Goal: Information Seeking & Learning: Learn about a topic

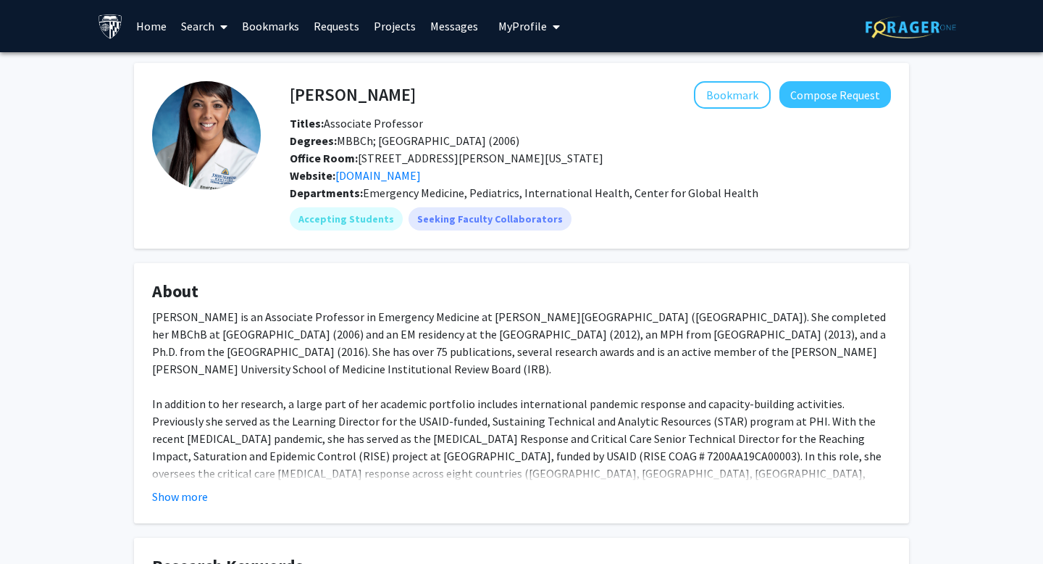
click at [297, 97] on h4 "[PERSON_NAME]" at bounding box center [353, 94] width 126 height 27
copy h4 "[PERSON_NAME]"
click at [376, 180] on link "[DOMAIN_NAME]" at bounding box center [377, 175] width 85 height 14
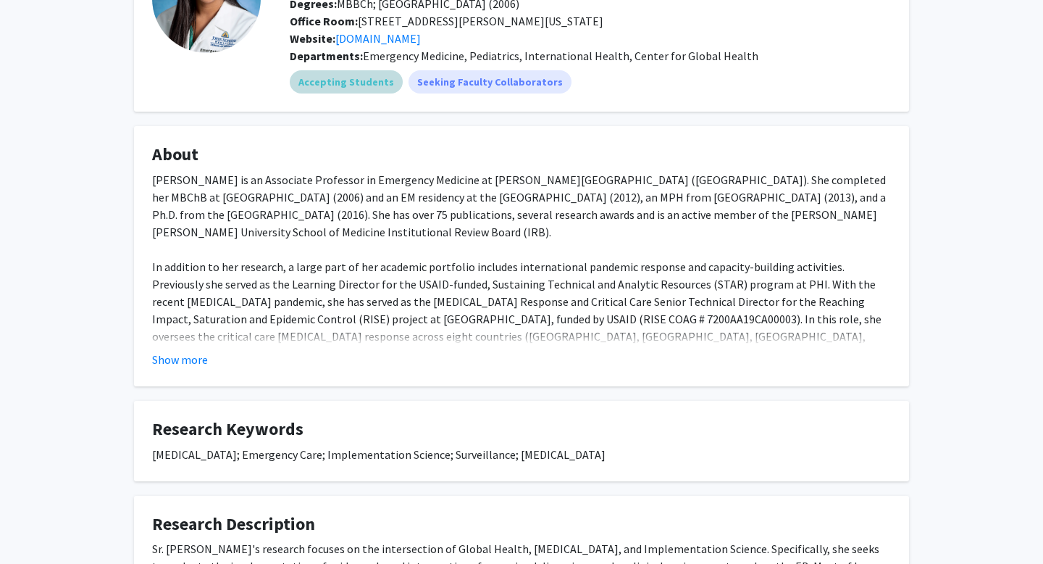
scroll to position [139, 0]
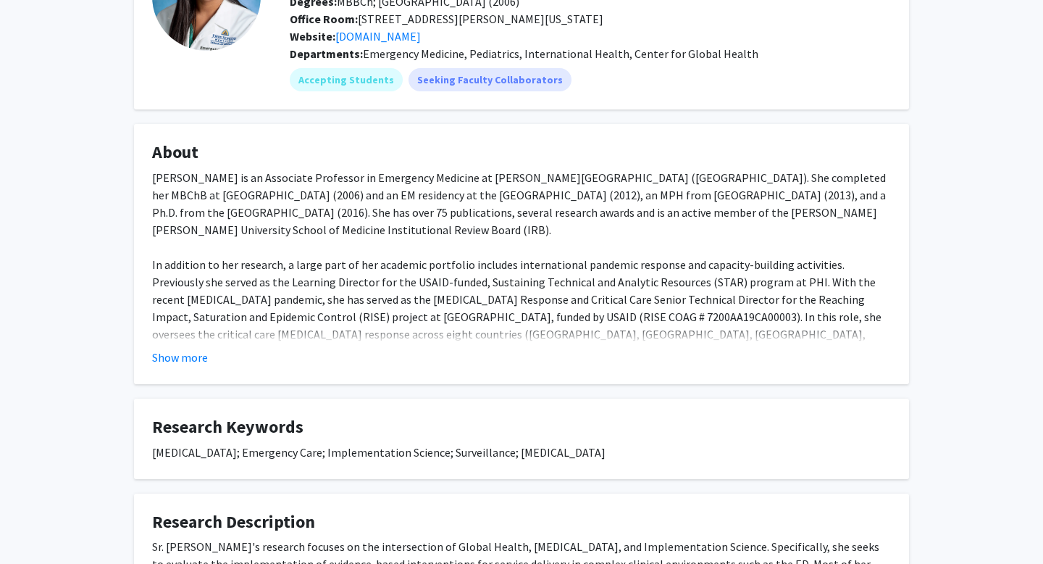
click at [172, 335] on div "[PERSON_NAME] is an Associate Professor in Emergency Medicine at [PERSON_NAME][…" at bounding box center [521, 360] width 739 height 383
click at [172, 368] on fg-card "About [PERSON_NAME] is an Associate Professor in Emergency Medicine at [PERSON_…" at bounding box center [521, 254] width 775 height 260
click at [165, 353] on button "Show more" at bounding box center [180, 356] width 56 height 17
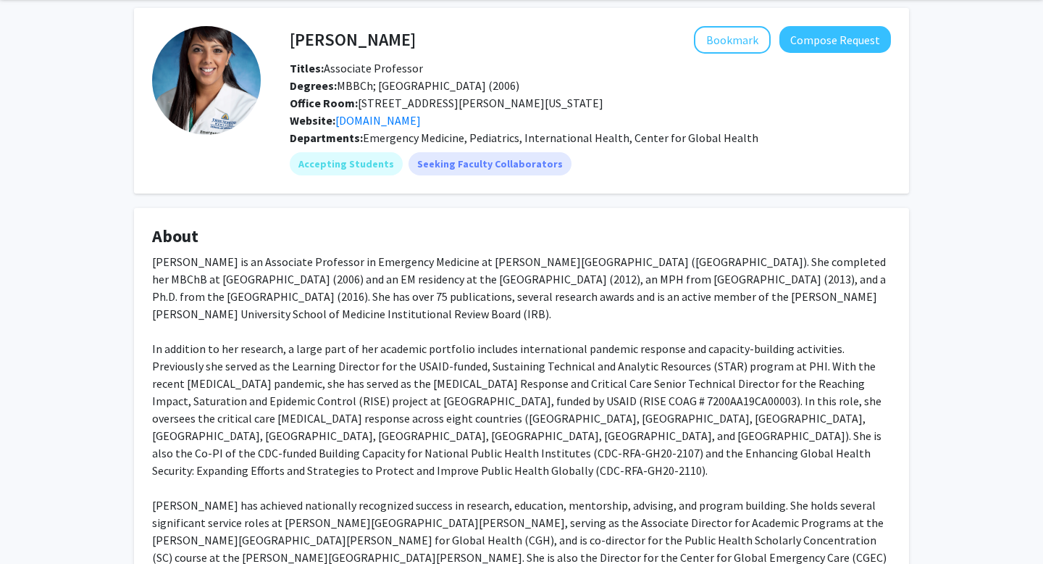
scroll to position [52, 0]
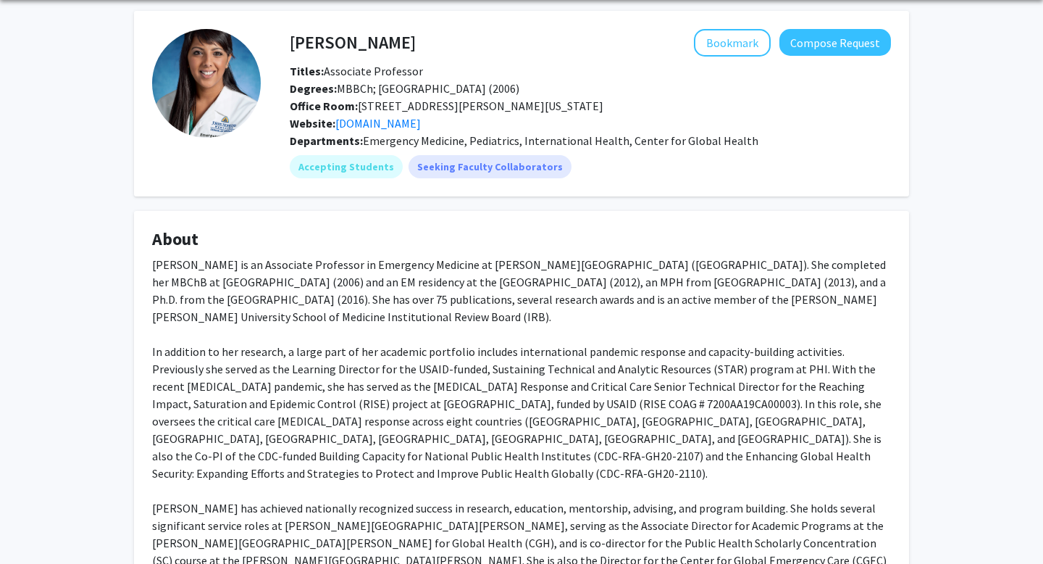
click at [298, 41] on h4 "[PERSON_NAME]" at bounding box center [353, 42] width 126 height 27
click at [297, 40] on h4 "[PERSON_NAME]" at bounding box center [353, 42] width 126 height 27
copy h4 "[PERSON_NAME]"
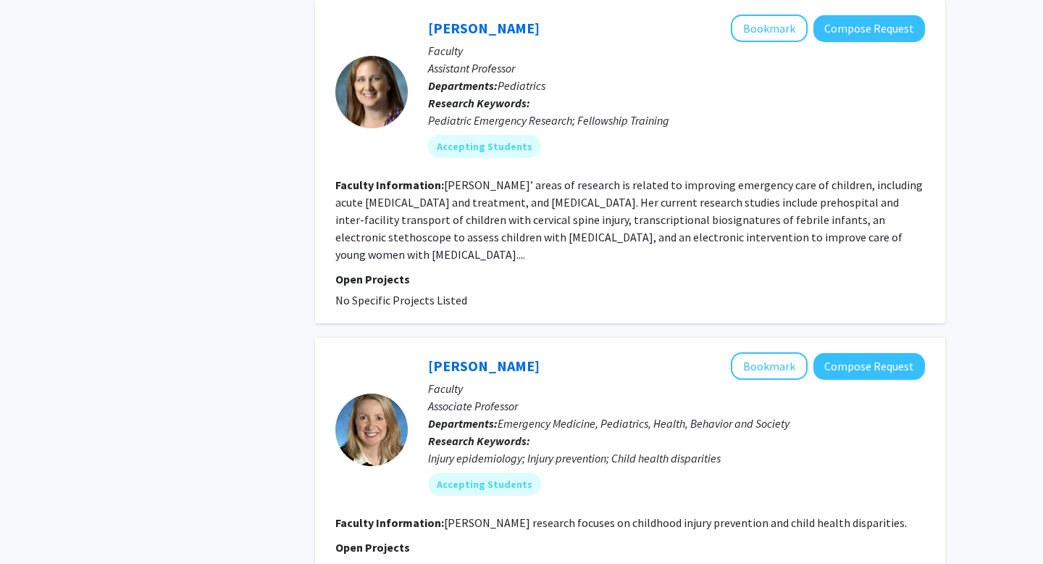
scroll to position [4114, 0]
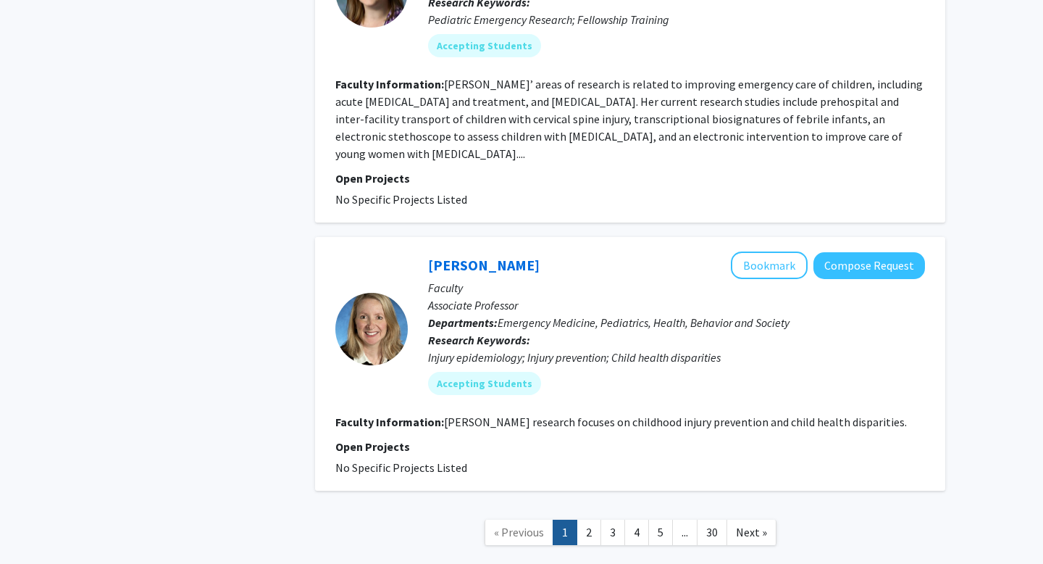
click at [507, 414] on fg-read-more "[PERSON_NAME] research focuses on childhood injury prevention and child health …" at bounding box center [675, 421] width 463 height 14
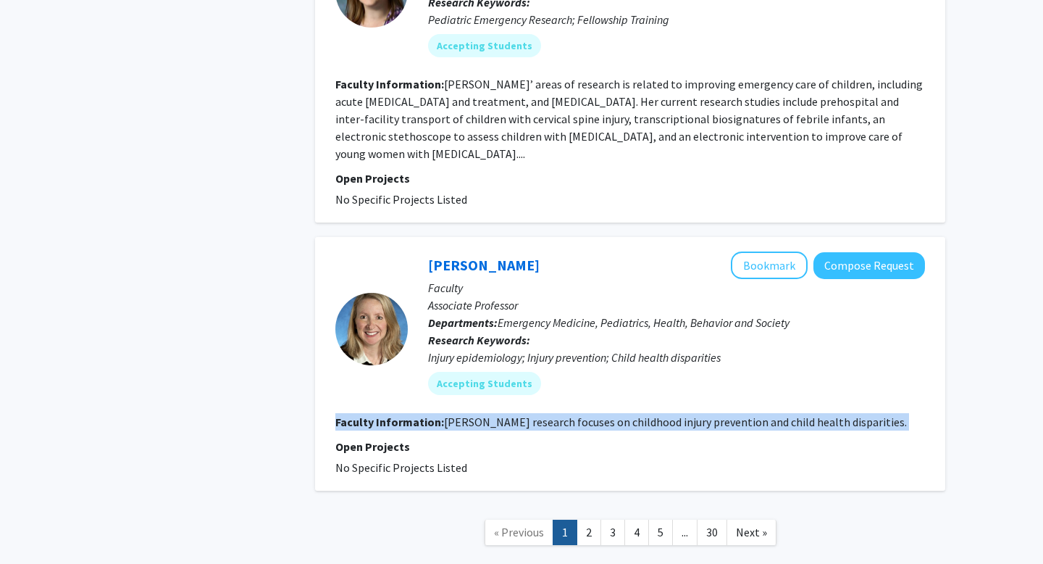
click at [507, 414] on fg-read-more "[PERSON_NAME] research focuses on childhood injury prevention and child health …" at bounding box center [675, 421] width 463 height 14
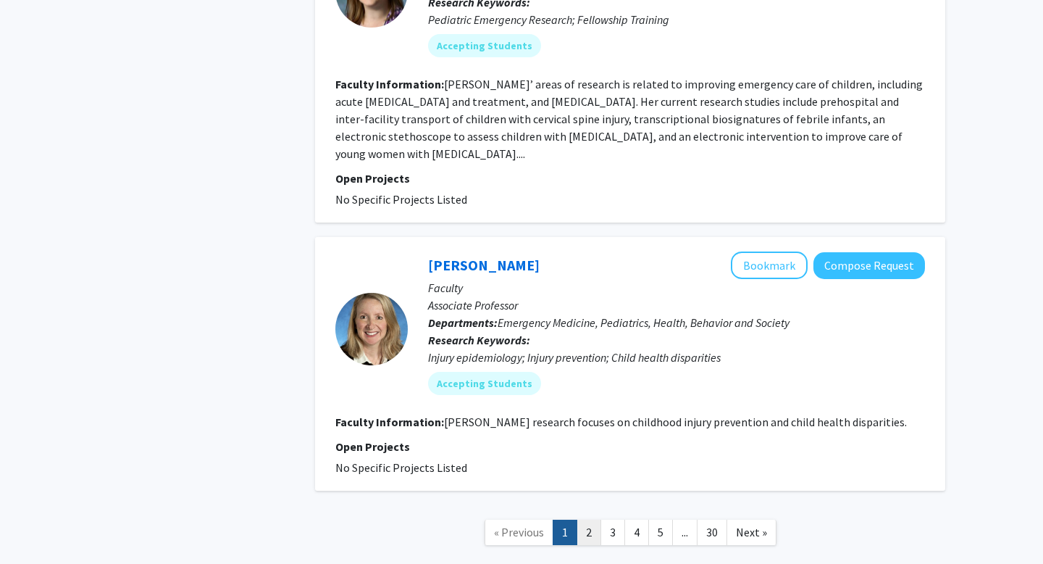
click at [580, 519] on link "2" at bounding box center [589, 531] width 25 height 25
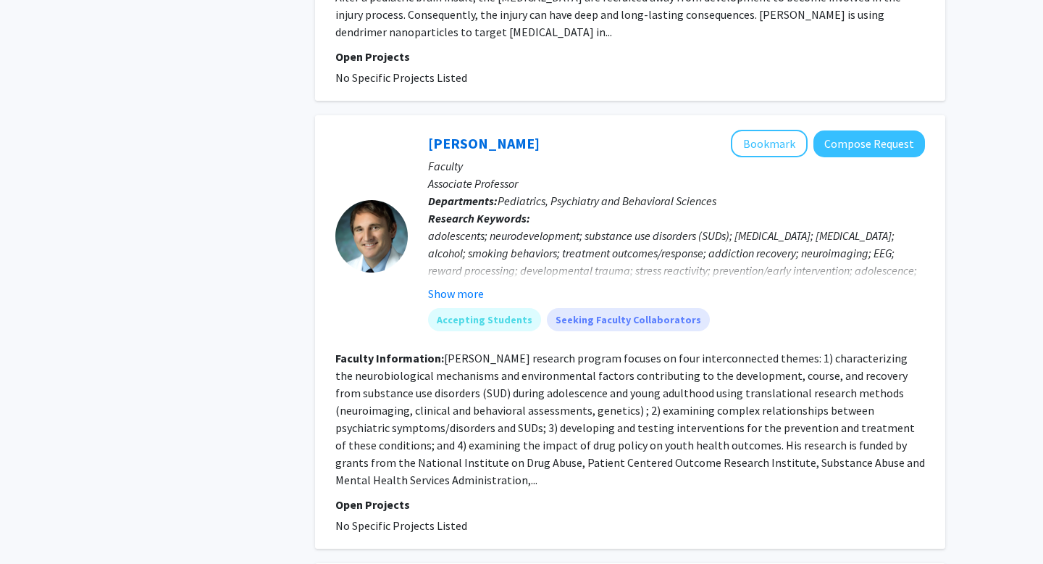
scroll to position [2008, 0]
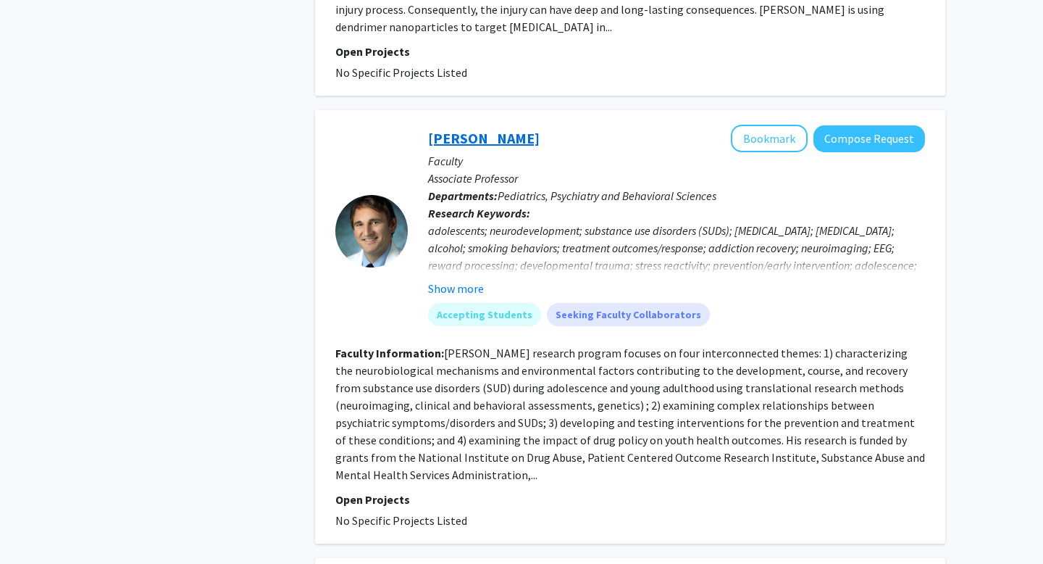
click at [495, 129] on link "[PERSON_NAME]" at bounding box center [484, 138] width 112 height 18
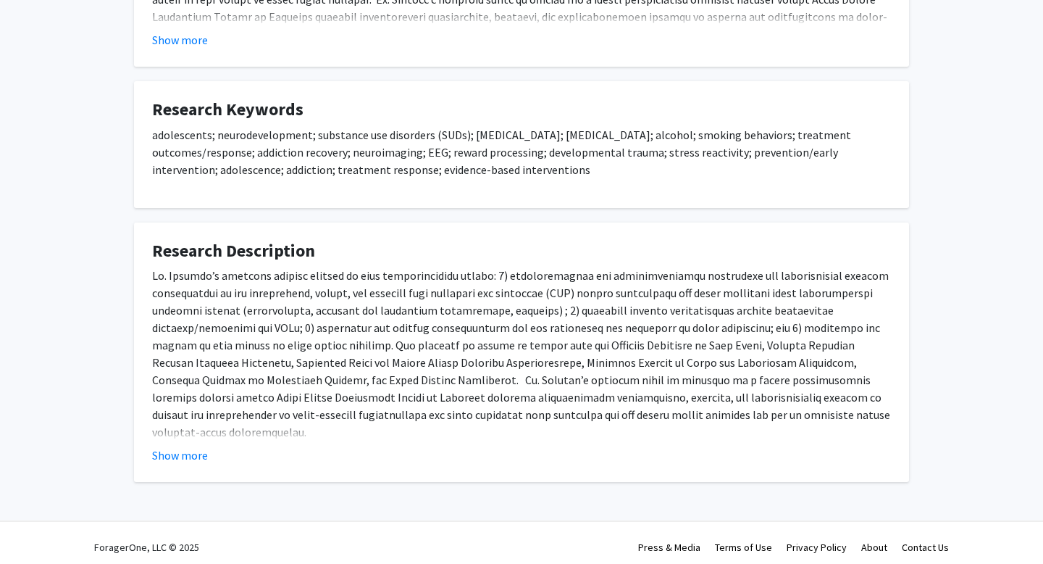
scroll to position [452, 0]
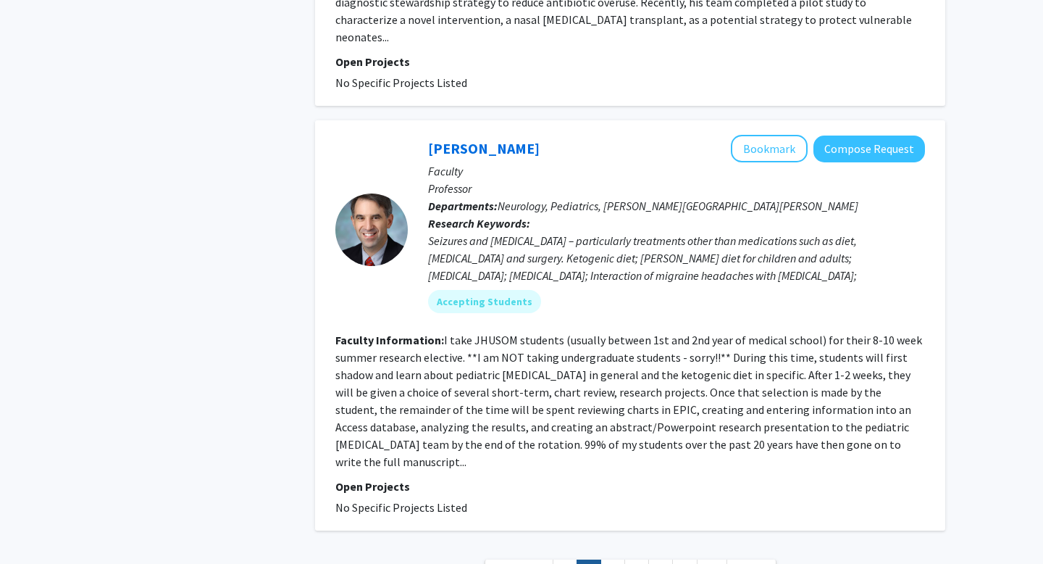
scroll to position [3626, 0]
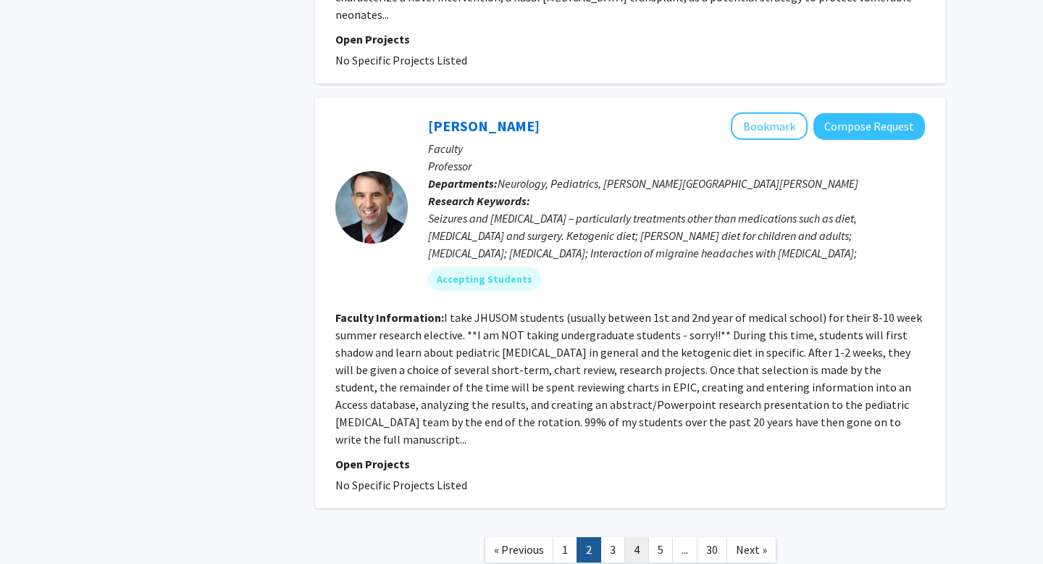
click at [647, 537] on link "4" at bounding box center [636, 549] width 25 height 25
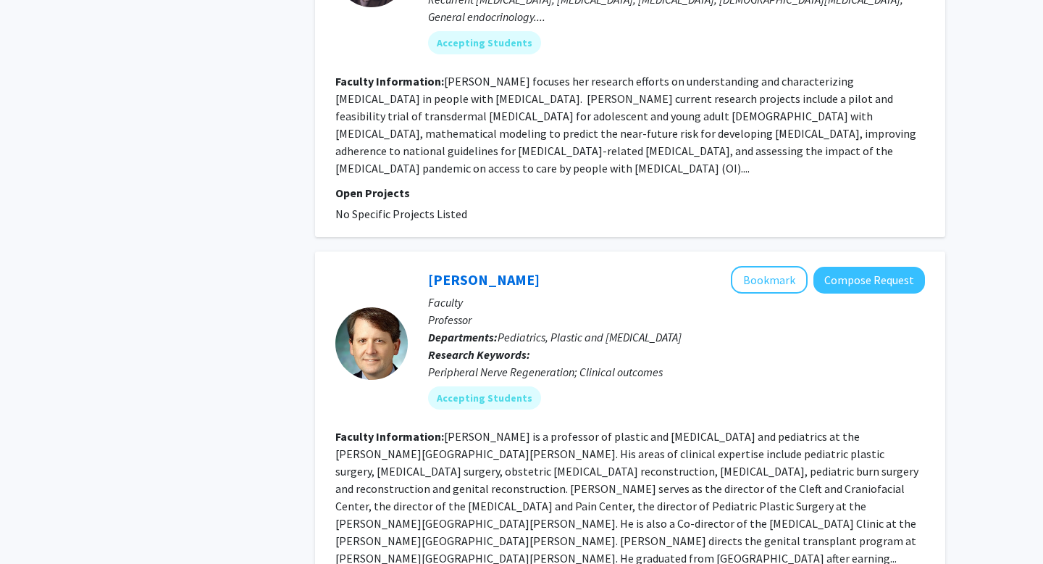
scroll to position [1248, 0]
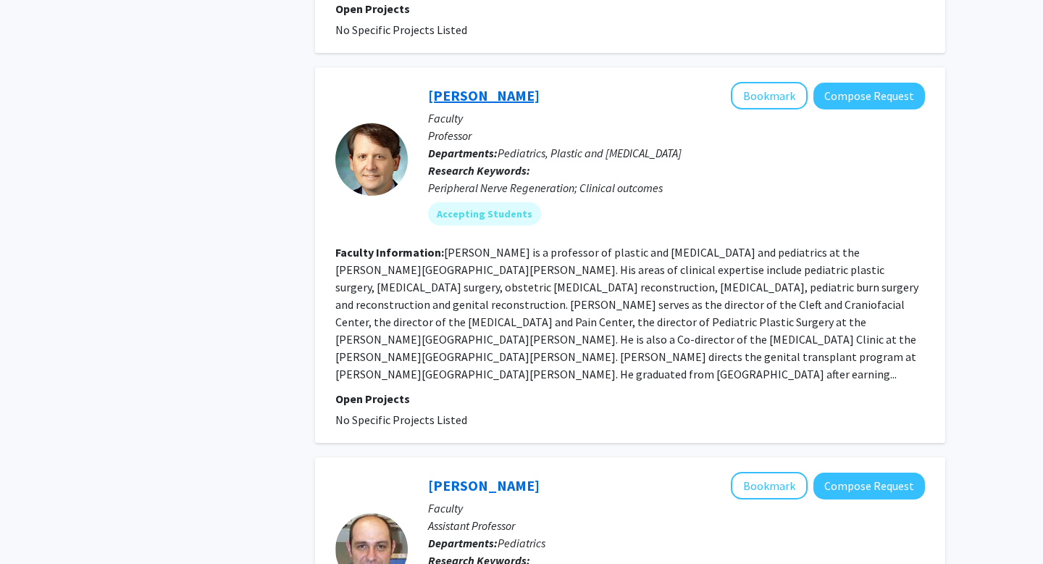
click at [490, 86] on link "[PERSON_NAME]" at bounding box center [484, 95] width 112 height 18
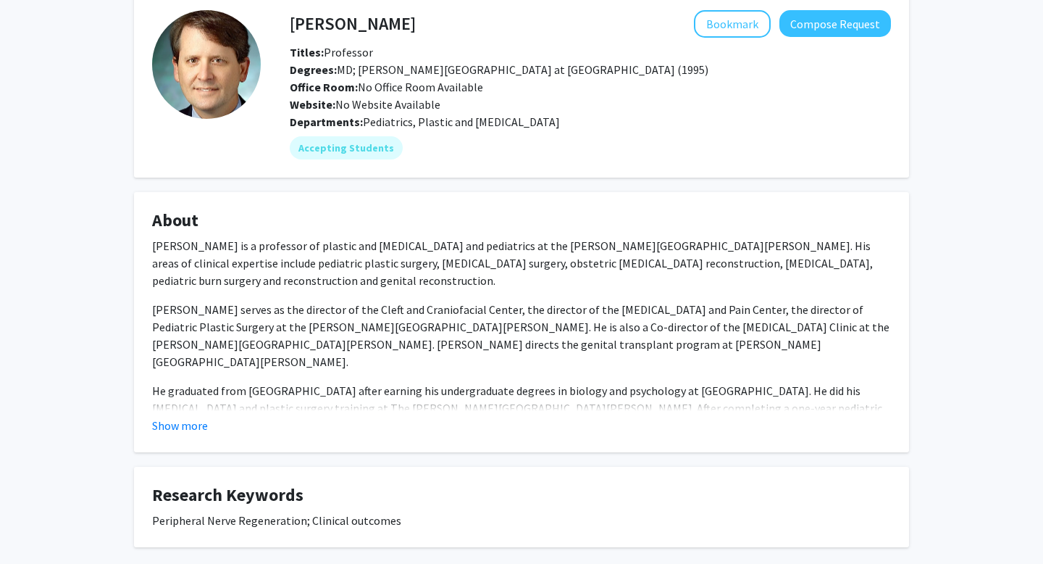
scroll to position [144, 0]
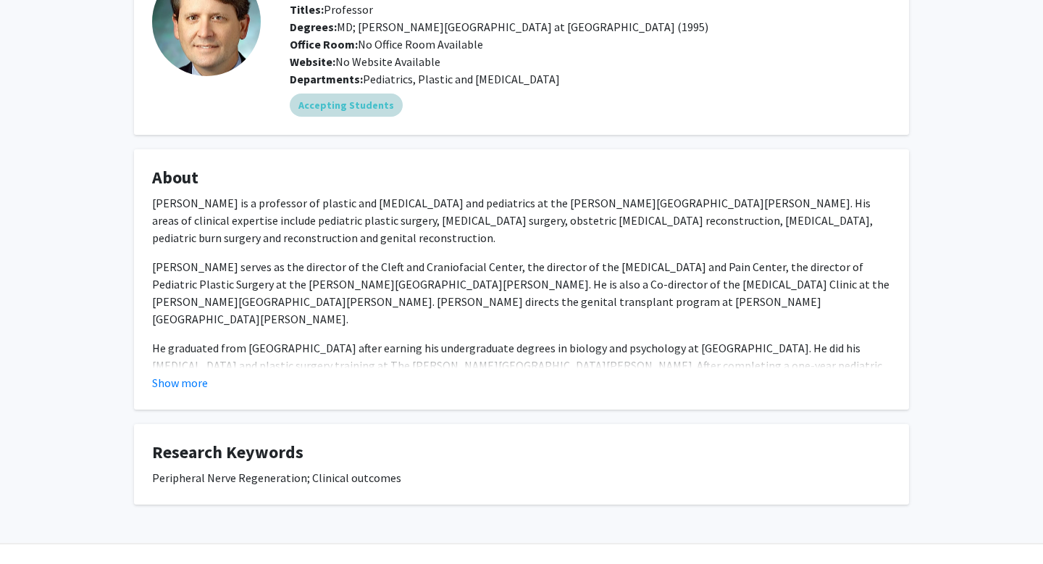
scroll to position [115, 0]
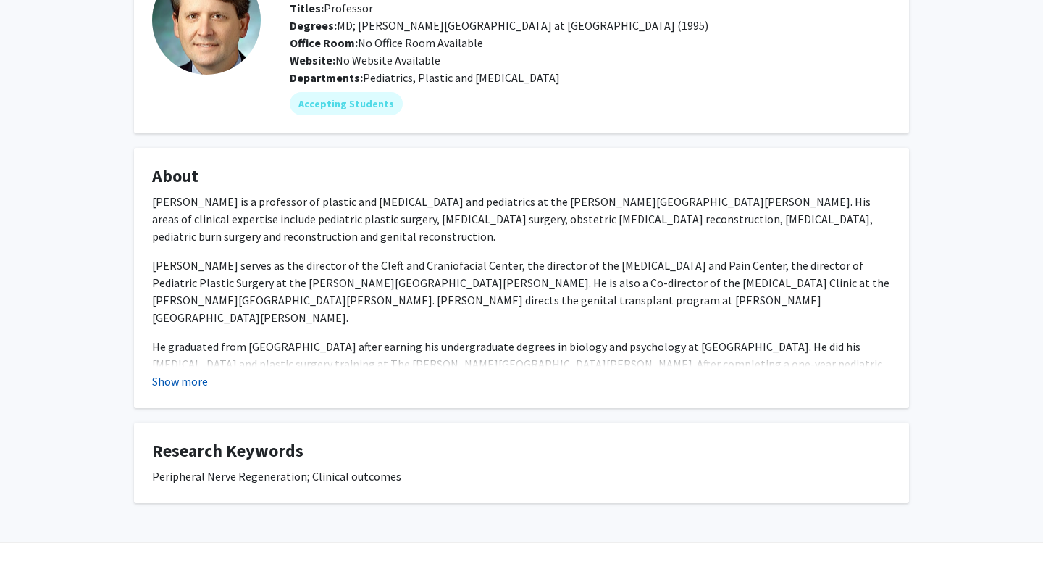
click at [201, 374] on button "Show more" at bounding box center [180, 380] width 56 height 17
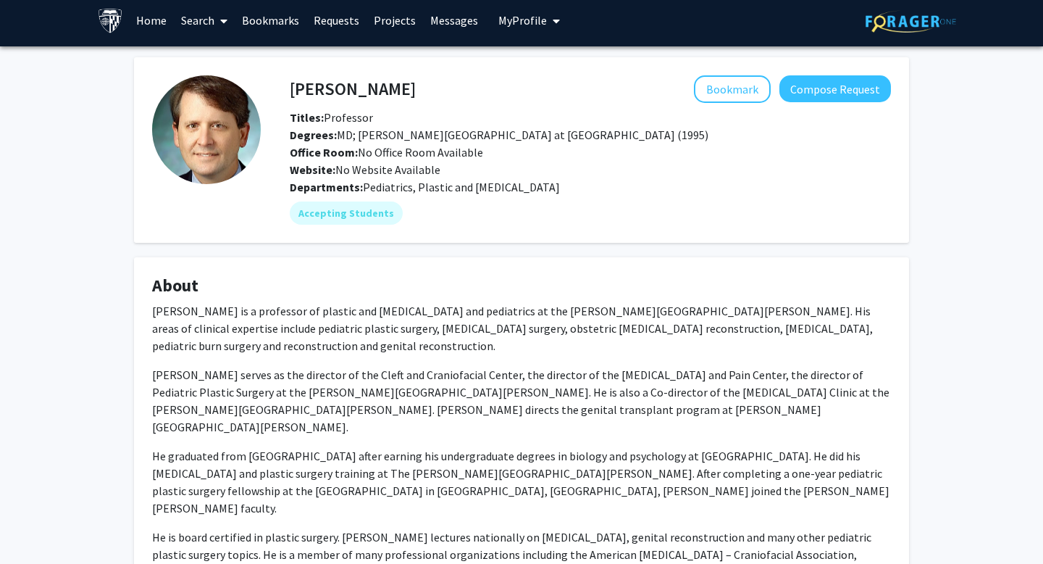
scroll to position [0, 0]
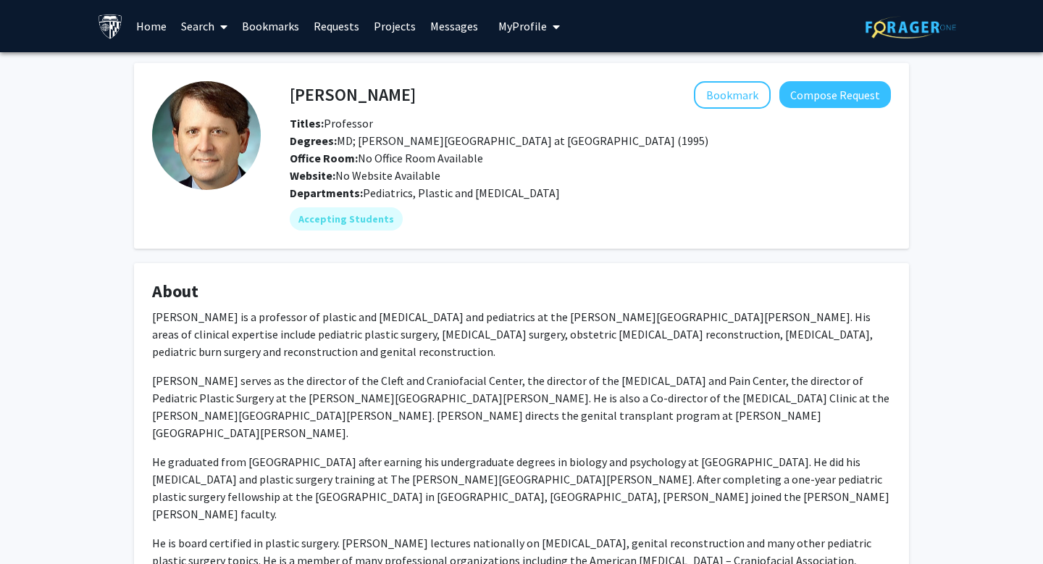
drag, startPoint x: 288, startPoint y: 92, endPoint x: 422, endPoint y: 92, distance: 134.8
click at [422, 92] on div "Richard Redett Bookmark Compose Request" at bounding box center [590, 95] width 623 height 28
drag, startPoint x: 399, startPoint y: 93, endPoint x: 293, endPoint y: 93, distance: 106.5
click at [293, 93] on h4 "[PERSON_NAME]" at bounding box center [353, 94] width 126 height 27
copy h4 "[PERSON_NAME]"
